Goal: Transaction & Acquisition: Purchase product/service

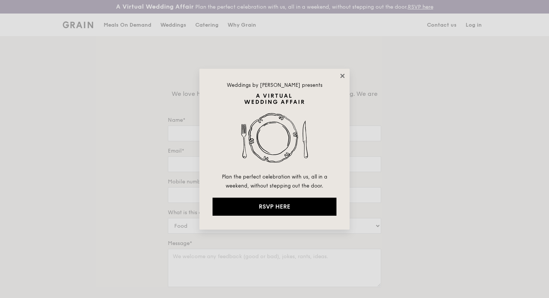
click at [342, 74] on icon at bounding box center [342, 76] width 4 height 4
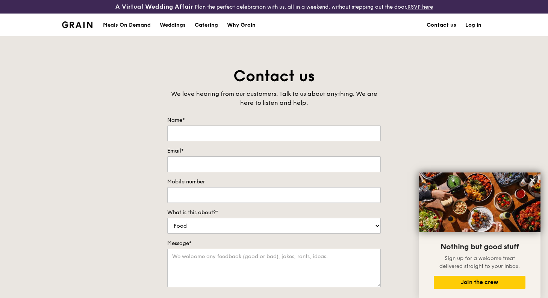
click at [118, 24] on div "Meals On Demand" at bounding box center [127, 25] width 48 height 23
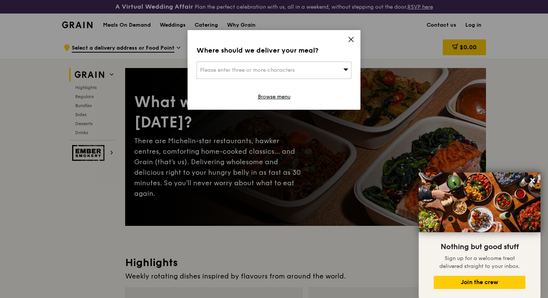
click at [255, 68] on span "Please enter three or more characters" at bounding box center [247, 70] width 95 height 6
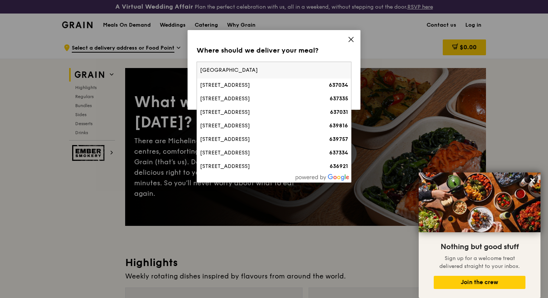
type input "[GEOGRAPHIC_DATA]"
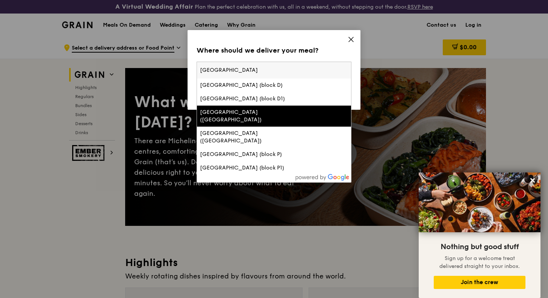
click at [254, 114] on div "[GEOGRAPHIC_DATA] ([GEOGRAPHIC_DATA])" at bounding box center [255, 116] width 111 height 15
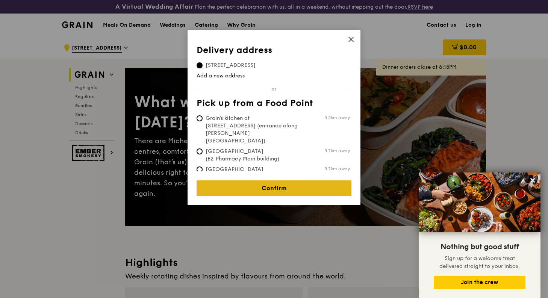
click at [268, 182] on link "Confirm" at bounding box center [274, 188] width 155 height 16
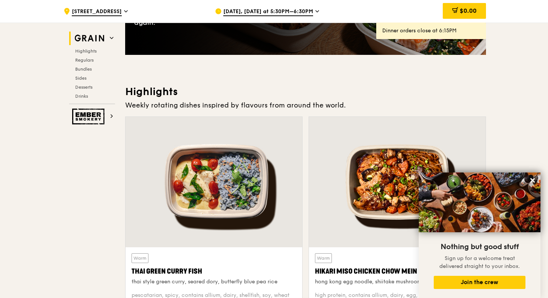
scroll to position [219, 0]
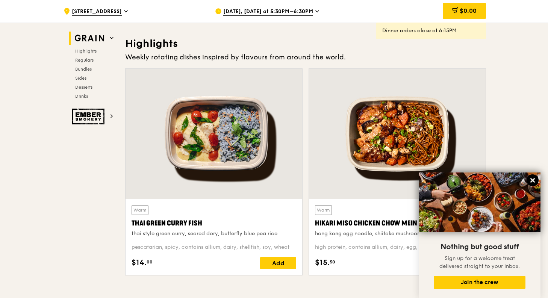
click at [533, 180] on icon at bounding box center [532, 180] width 5 height 5
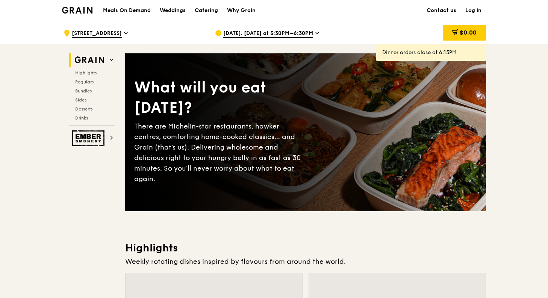
scroll to position [0, 0]
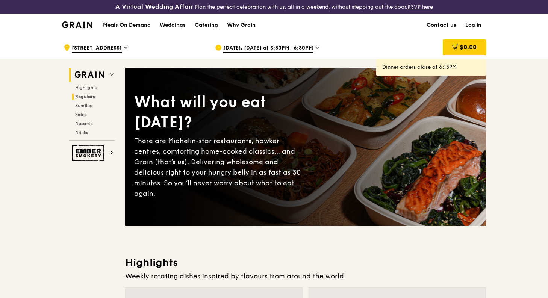
click at [90, 96] on span "Regulars" at bounding box center [85, 96] width 20 height 5
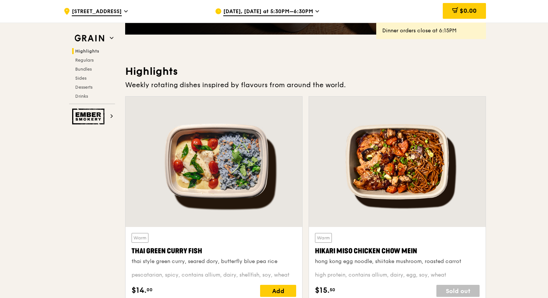
scroll to position [69, 0]
